Goal: Task Accomplishment & Management: Use online tool/utility

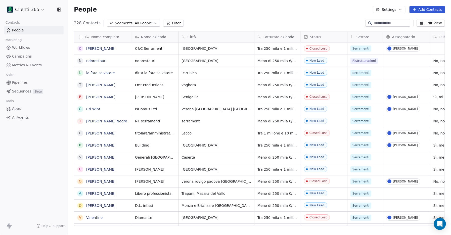
click at [37, 11] on html "Clienti 365 Contacts People Marketing Workflows Campaigns Metrics & Events Sale…" at bounding box center [225, 117] width 451 height 235
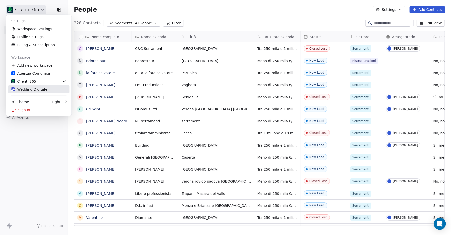
click at [38, 88] on div "Wedding Digitale" at bounding box center [29, 89] width 36 height 5
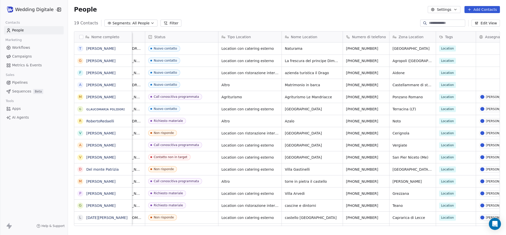
scroll to position [0, 86]
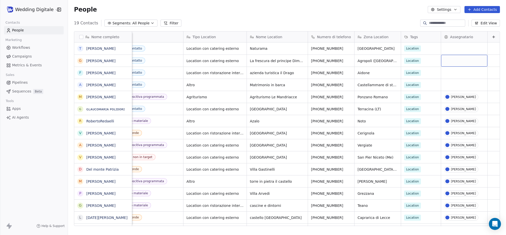
click at [451, 62] on div "grid" at bounding box center [464, 61] width 46 height 12
drag, startPoint x: 463, startPoint y: 99, endPoint x: 463, endPoint y: 96, distance: 2.5
click at [451, 99] on div "[PERSON_NAME]" at bounding box center [463, 98] width 25 height 4
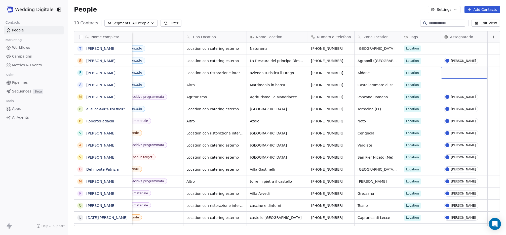
click at [451, 75] on div "grid" at bounding box center [464, 73] width 46 height 12
click at [451, 109] on div "[PERSON_NAME]" at bounding box center [463, 111] width 25 height 4
click at [451, 48] on div "grid" at bounding box center [464, 48] width 46 height 12
drag, startPoint x: 465, startPoint y: 98, endPoint x: 424, endPoint y: 81, distance: 44.0
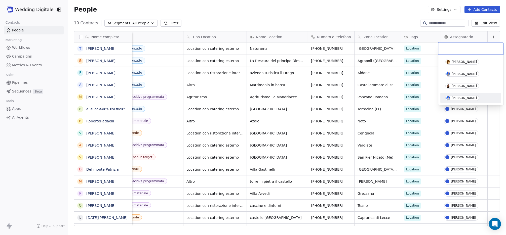
click at [451, 98] on div "[PERSON_NAME]" at bounding box center [463, 98] width 25 height 4
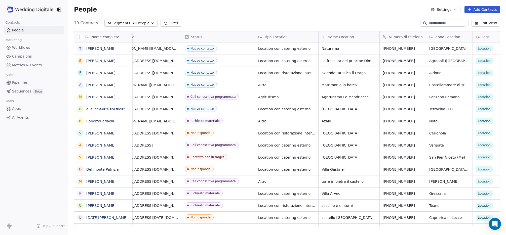
scroll to position [0, 0]
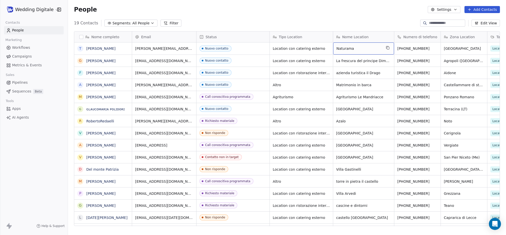
click at [343, 49] on span "Naturama" at bounding box center [358, 48] width 45 height 5
click at [343, 49] on textarea "********" at bounding box center [363, 51] width 60 height 16
click at [283, 16] on html "Wedding Digitale Contacts People Marketing Workflows Campaigns Metrics & Events…" at bounding box center [253, 117] width 506 height 235
click at [95, 97] on link "[PERSON_NAME]" at bounding box center [100, 97] width 29 height 4
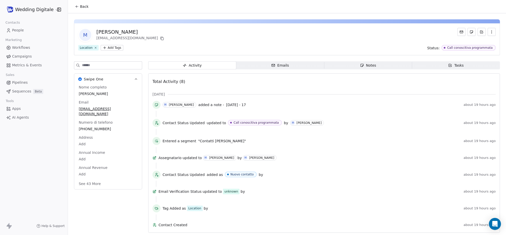
click at [367, 67] on div "Notes" at bounding box center [368, 65] width 16 height 5
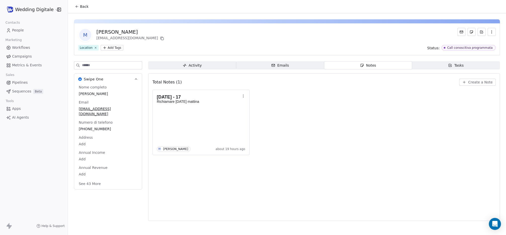
click at [271, 104] on div "[DATE] - 17 Richiamare [DATE] mattina M [PERSON_NAME] about 19 hours ago" at bounding box center [323, 122] width 343 height 65
click at [451, 84] on span "Create a Note" at bounding box center [480, 82] width 24 height 5
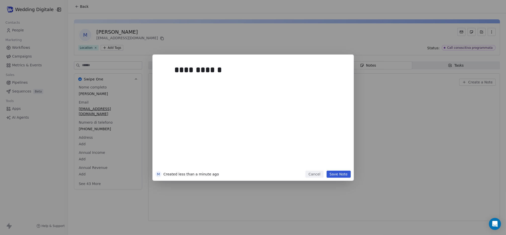
click at [302, 118] on div "**********" at bounding box center [260, 115] width 172 height 107
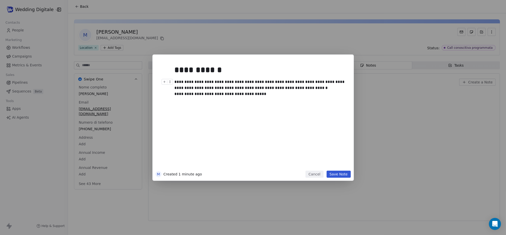
click at [341, 173] on button "Save Note" at bounding box center [338, 174] width 24 height 7
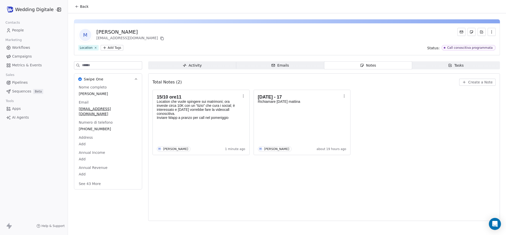
click at [79, 5] on button "Back" at bounding box center [82, 6] width 20 height 9
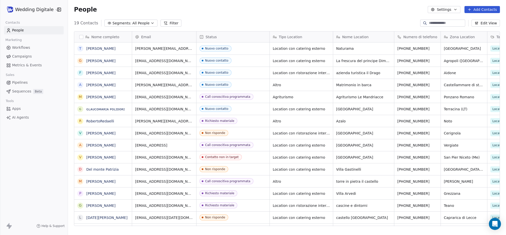
scroll to position [207, 438]
